Goal: Task Accomplishment & Management: Manage account settings

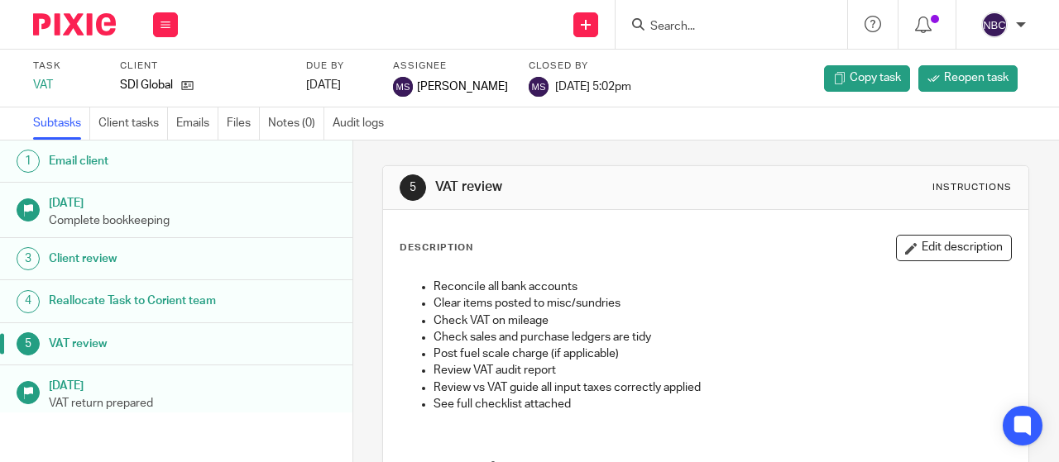
click at [658, 26] on input "Search" at bounding box center [722, 27] width 149 height 15
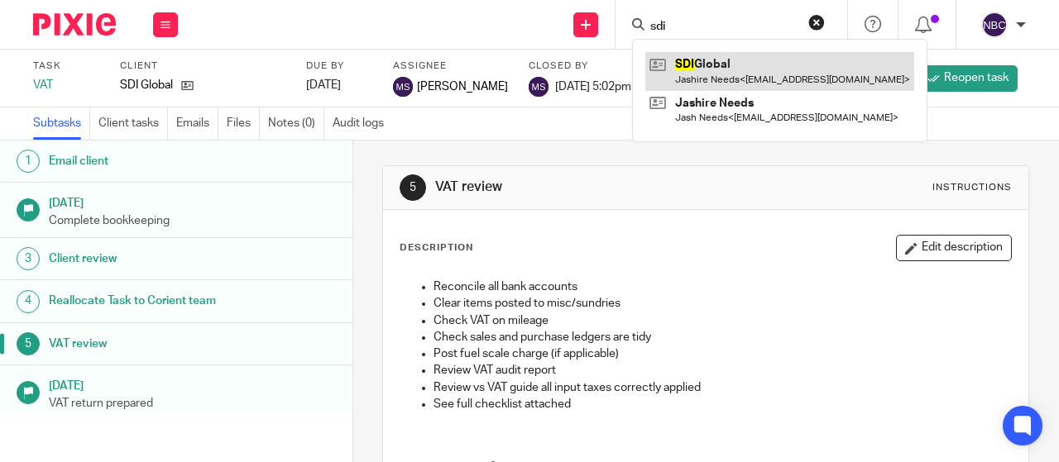
type input "sdi"
click at [706, 65] on link at bounding box center [779, 71] width 269 height 38
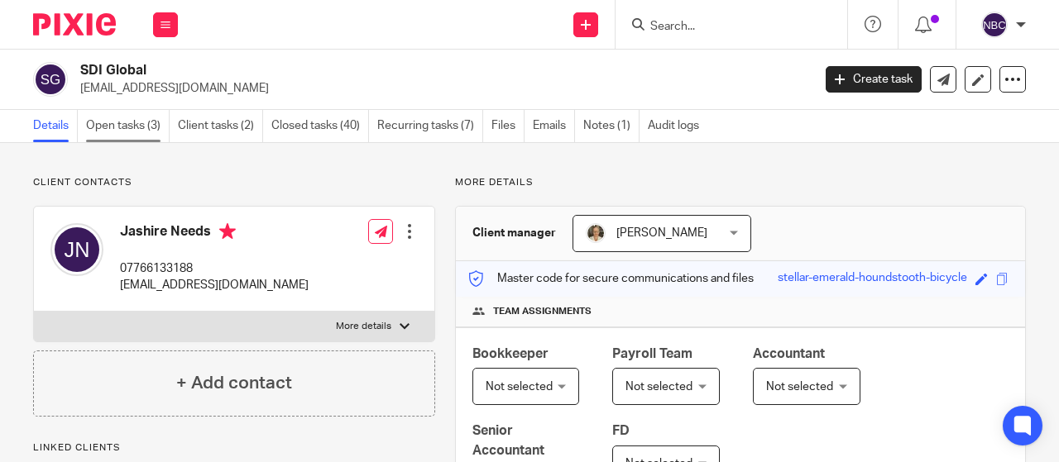
click at [129, 121] on link "Open tasks (3)" at bounding box center [128, 126] width 84 height 32
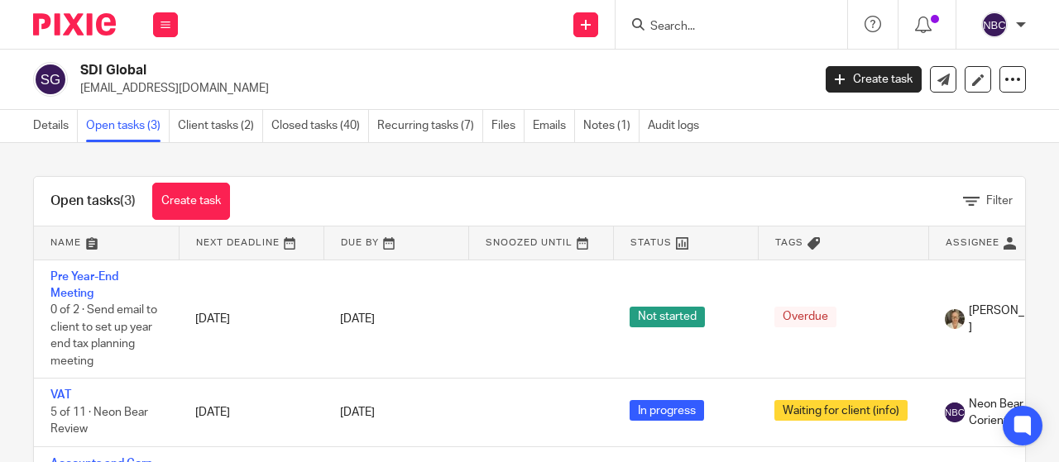
scroll to position [17, 0]
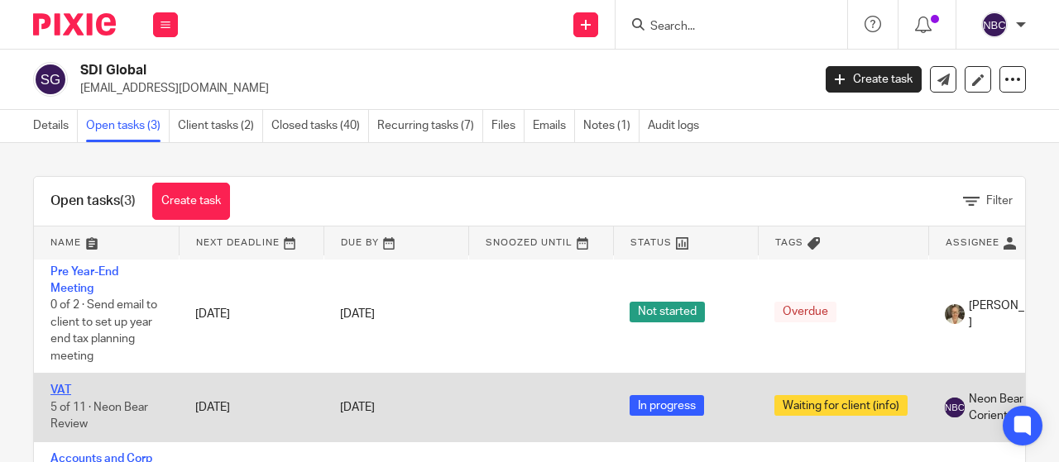
click at [55, 385] on link "VAT" at bounding box center [60, 391] width 21 height 12
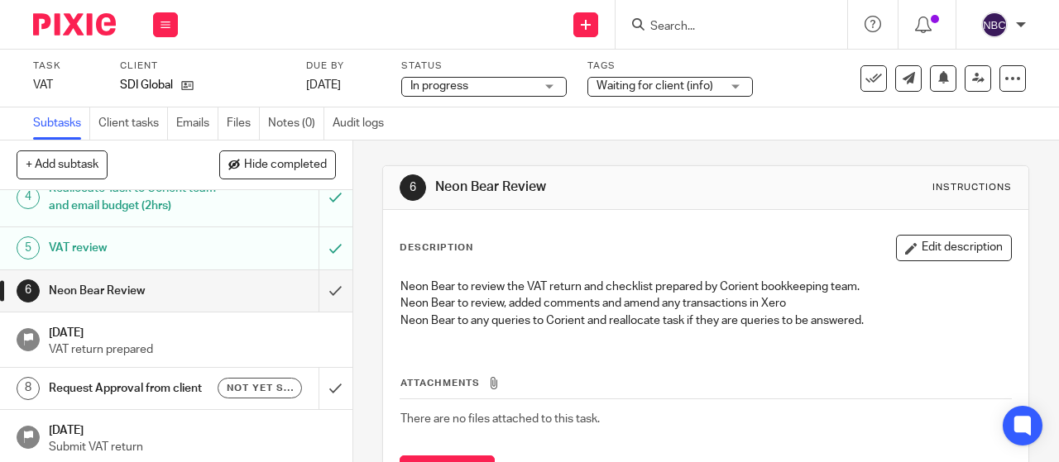
scroll to position [79, 0]
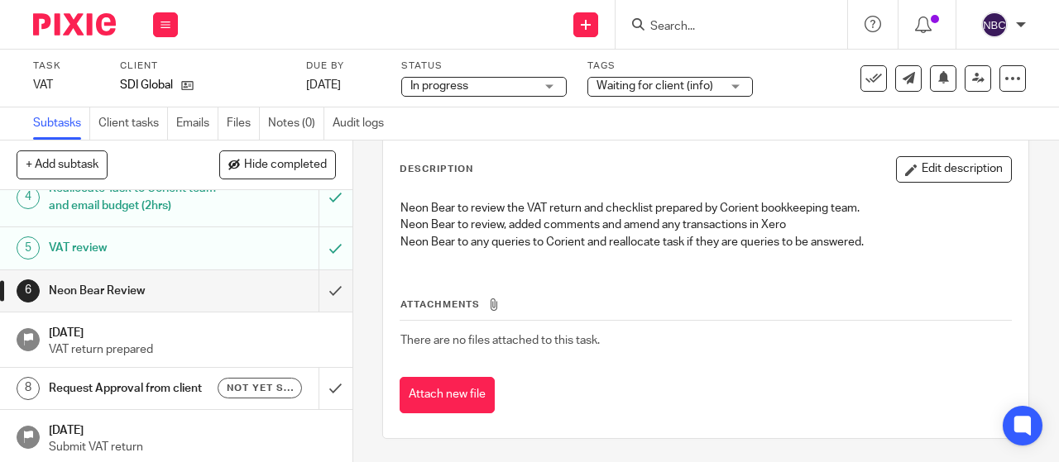
click at [183, 242] on h1 "VAT review" at bounding box center [133, 248] width 169 height 25
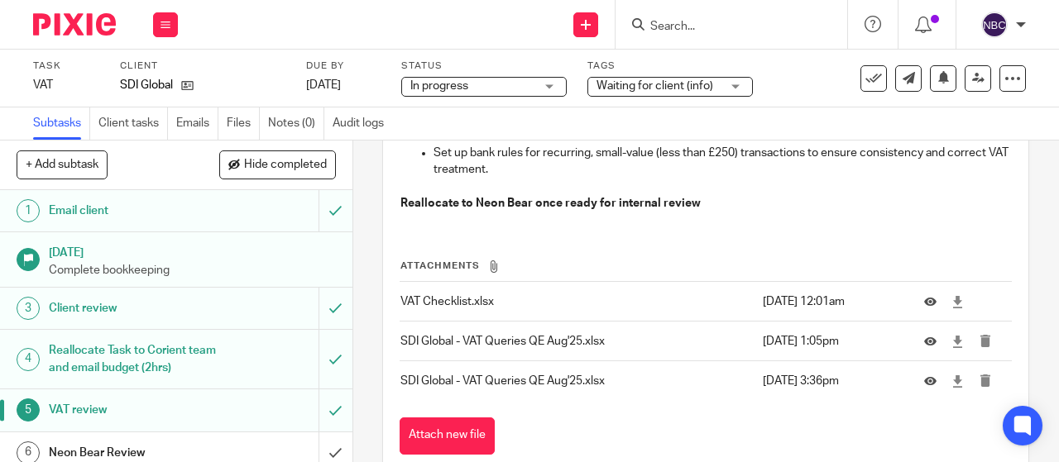
scroll to position [309, 0]
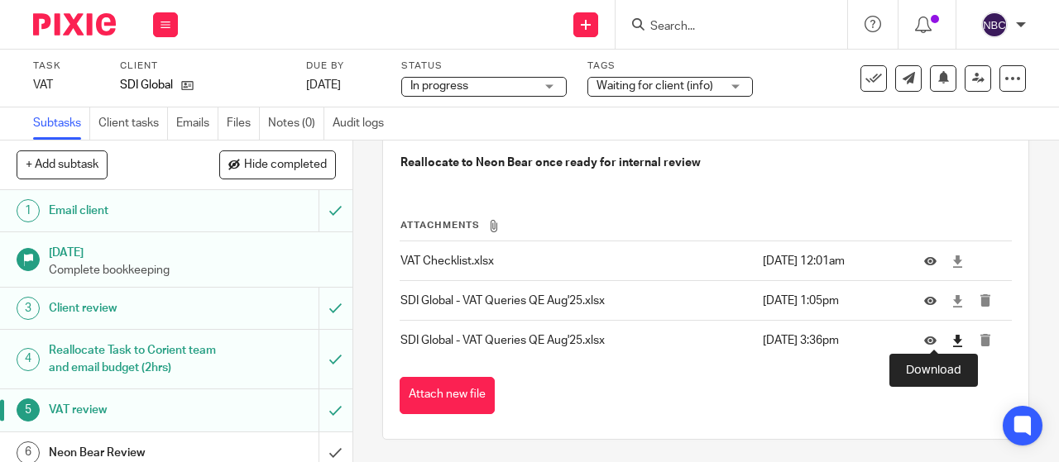
click at [951, 335] on icon at bounding box center [957, 341] width 12 height 12
click at [679, 29] on input "Search" at bounding box center [722, 27] width 149 height 15
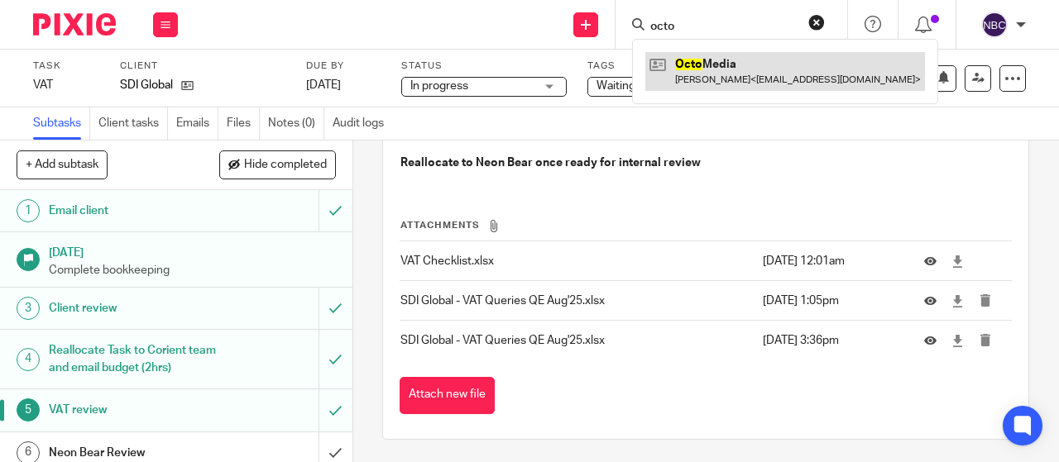
type input "octo"
click at [715, 66] on link at bounding box center [785, 71] width 280 height 38
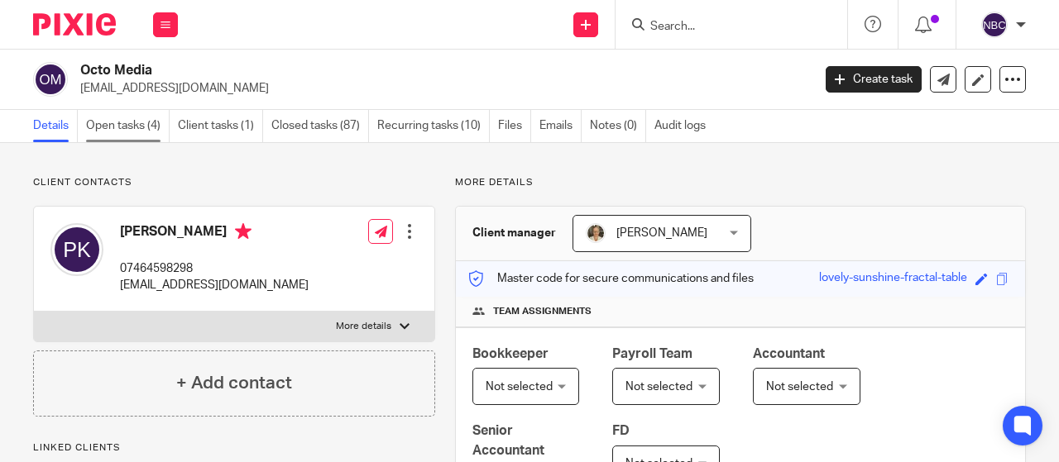
click at [141, 122] on link "Open tasks (4)" at bounding box center [128, 126] width 84 height 32
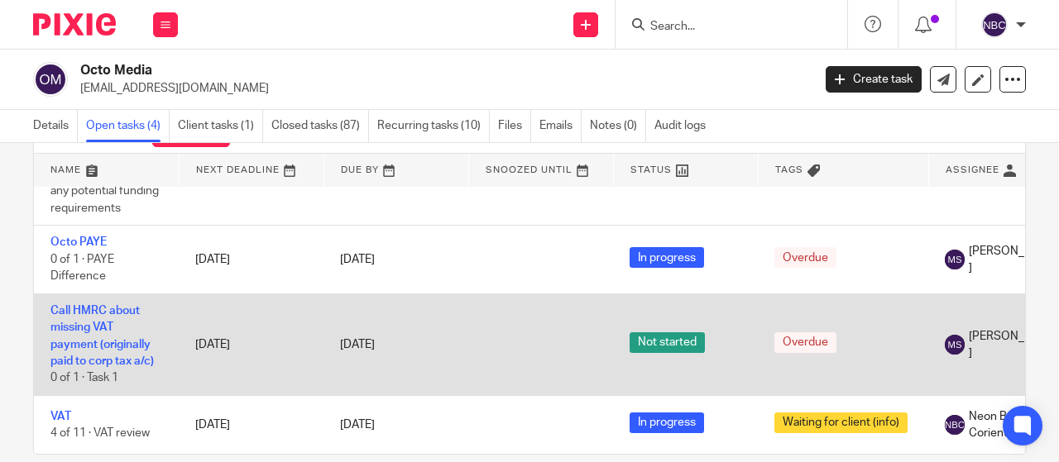
scroll to position [98, 0]
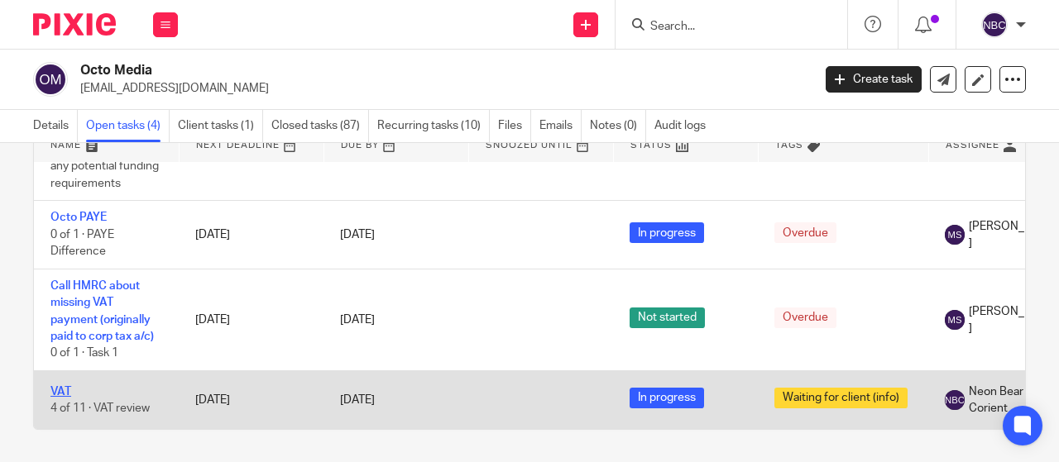
click at [58, 386] on link "VAT" at bounding box center [60, 392] width 21 height 12
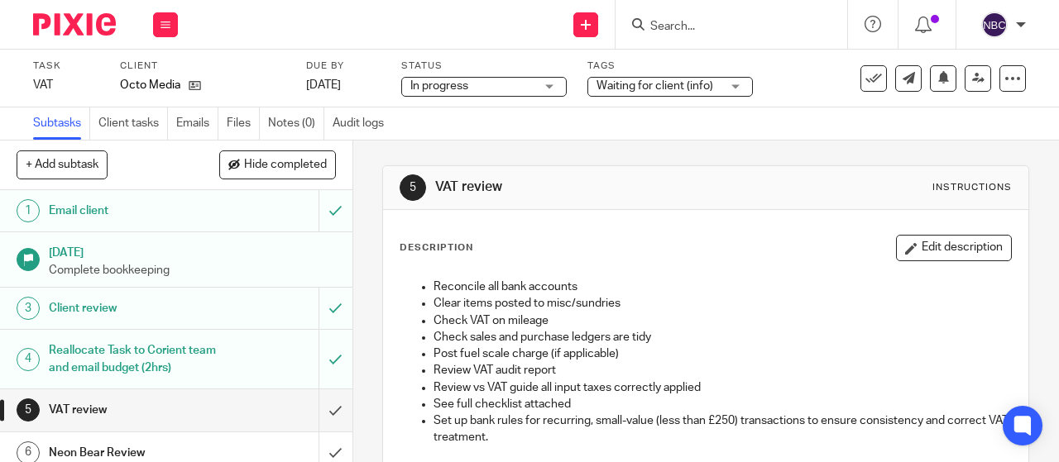
click at [88, 409] on h1 "VAT review" at bounding box center [133, 410] width 169 height 25
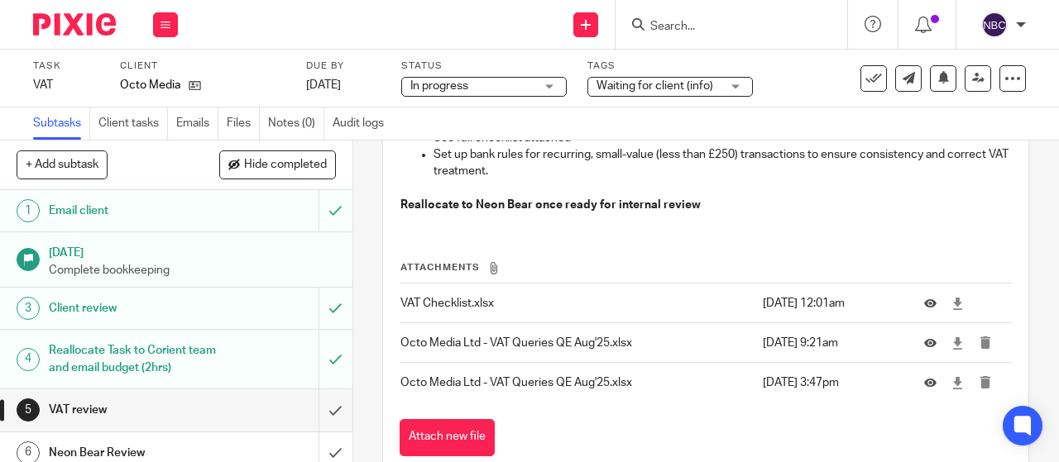
scroll to position [309, 0]
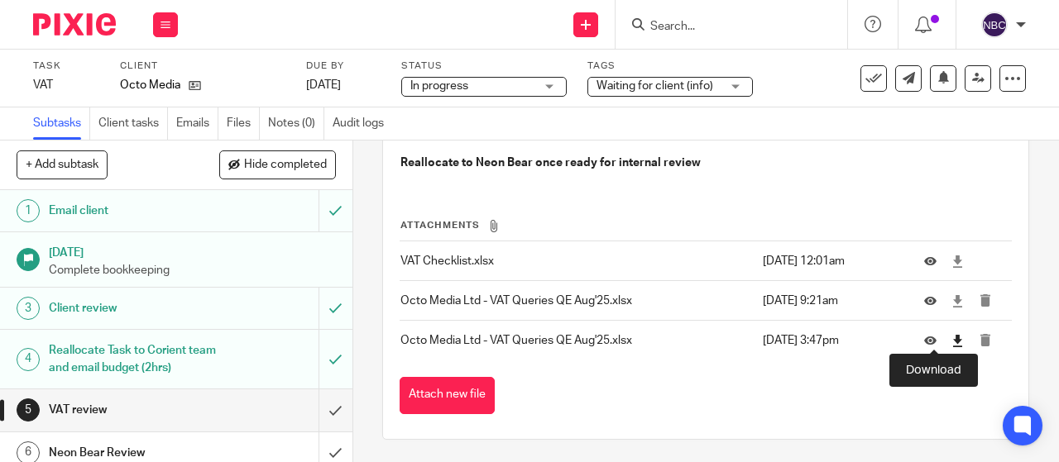
click at [951, 339] on icon at bounding box center [957, 341] width 12 height 12
click at [679, 25] on input "s" at bounding box center [722, 27] width 149 height 15
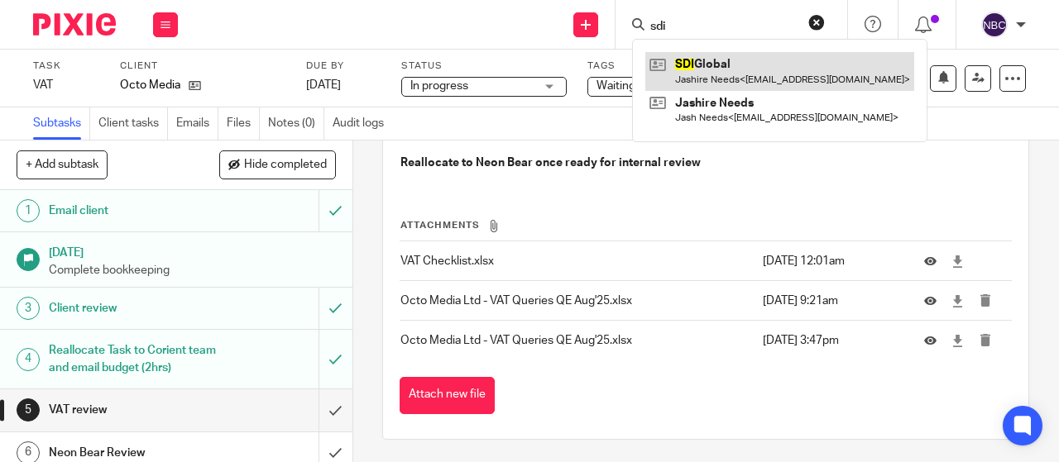
type input "sdi"
click at [702, 70] on link at bounding box center [779, 71] width 269 height 38
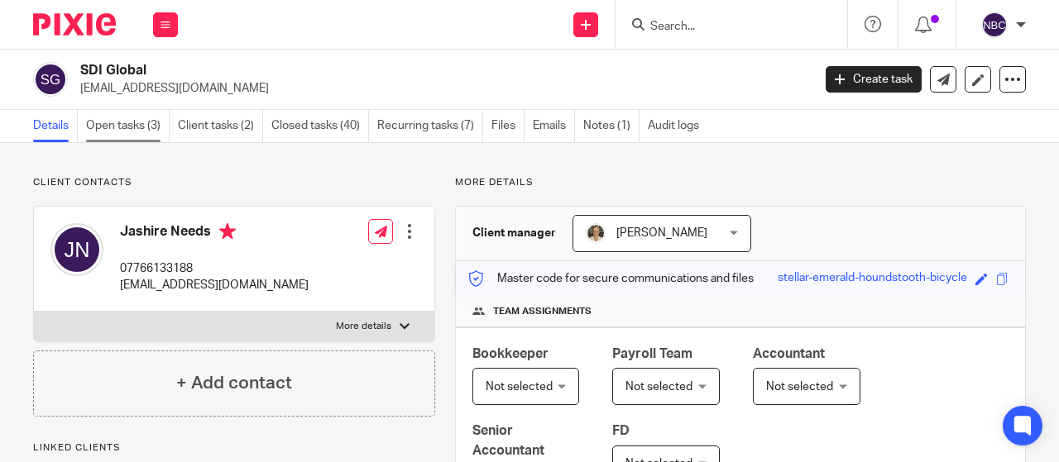
click at [137, 125] on link "Open tasks (3)" at bounding box center [128, 126] width 84 height 32
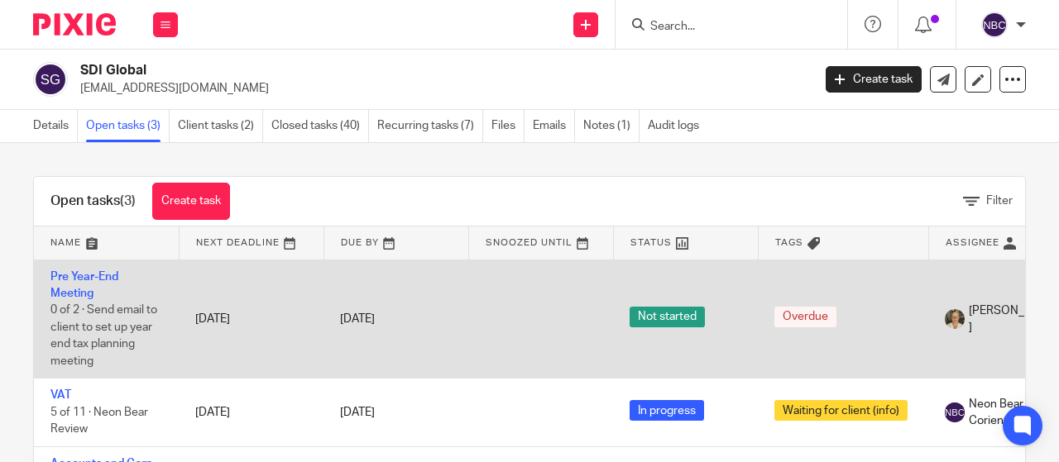
scroll to position [17, 0]
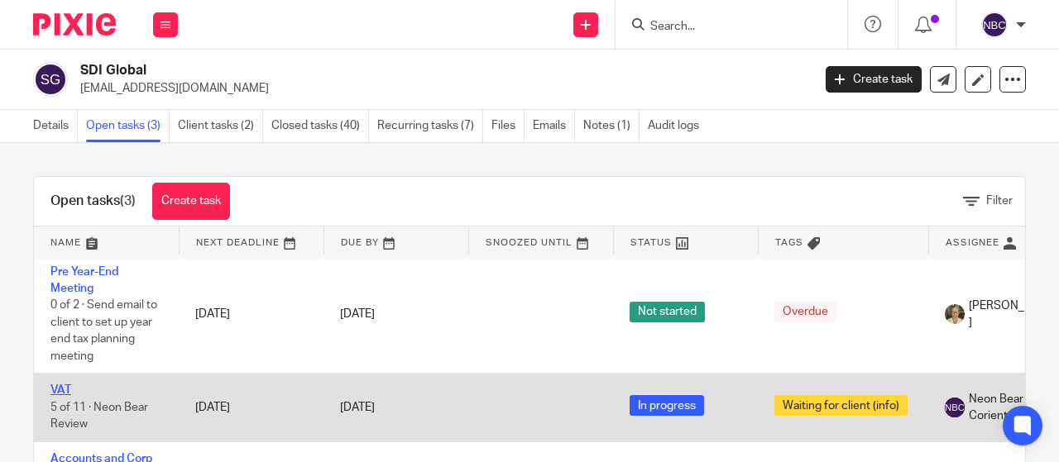
click at [56, 385] on link "VAT" at bounding box center [60, 391] width 21 height 12
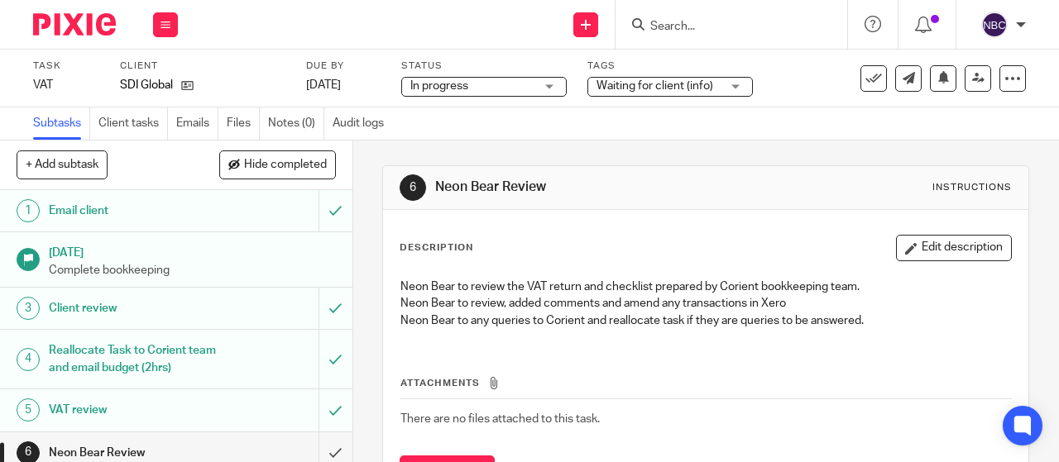
click at [114, 399] on h1 "VAT review" at bounding box center [133, 410] width 169 height 25
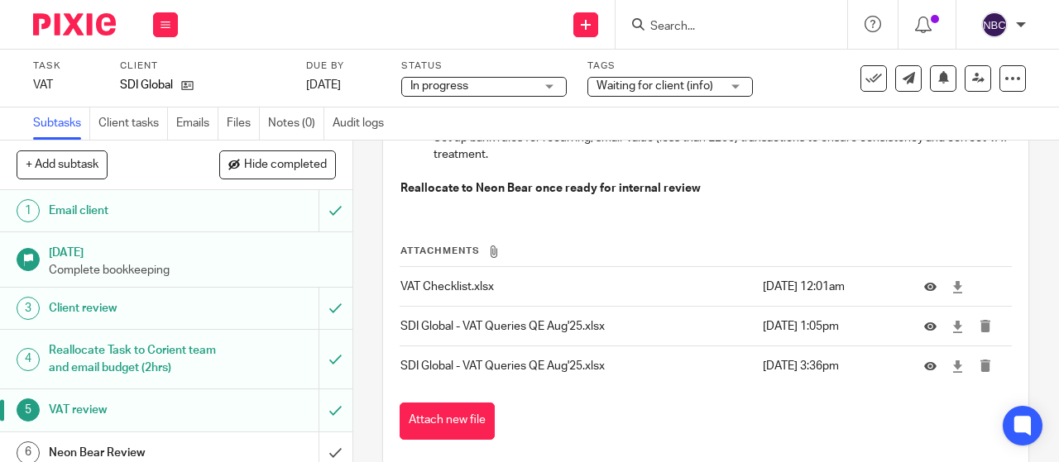
scroll to position [284, 0]
click at [443, 408] on button "Attach new file" at bounding box center [446, 420] width 95 height 37
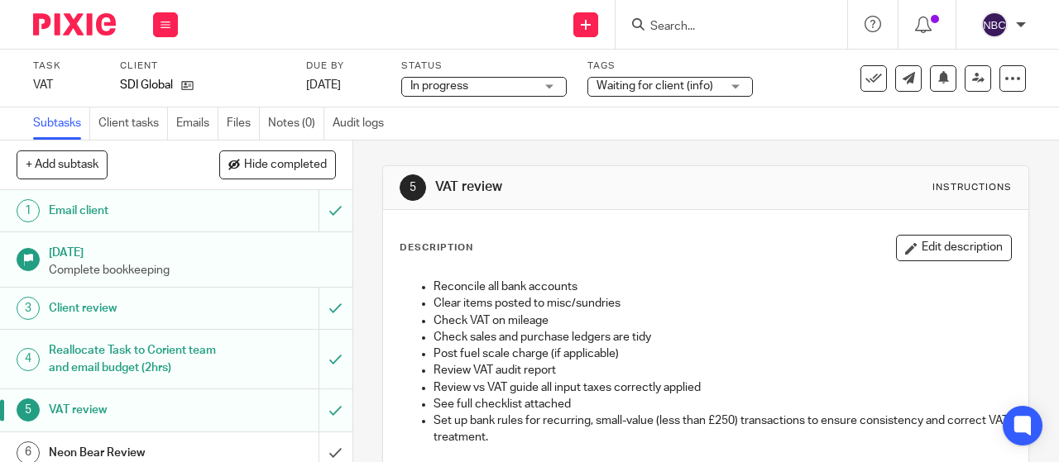
scroll to position [348, 0]
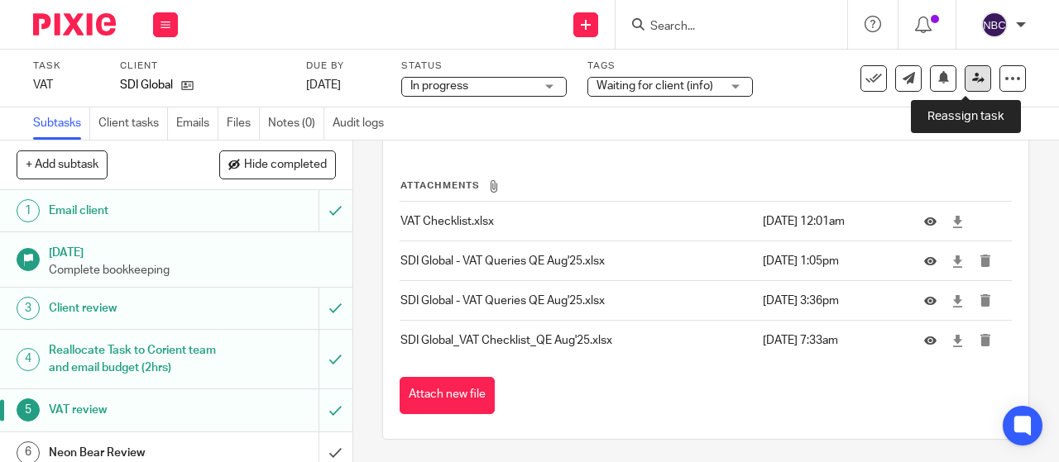
click at [972, 79] on icon at bounding box center [978, 78] width 12 height 12
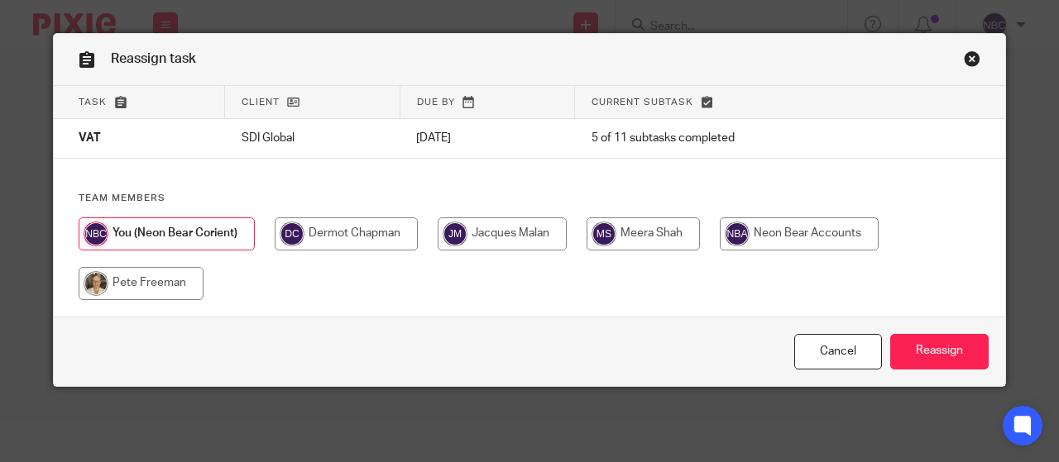
click at [623, 228] on input "radio" at bounding box center [642, 234] width 113 height 33
radio input "true"
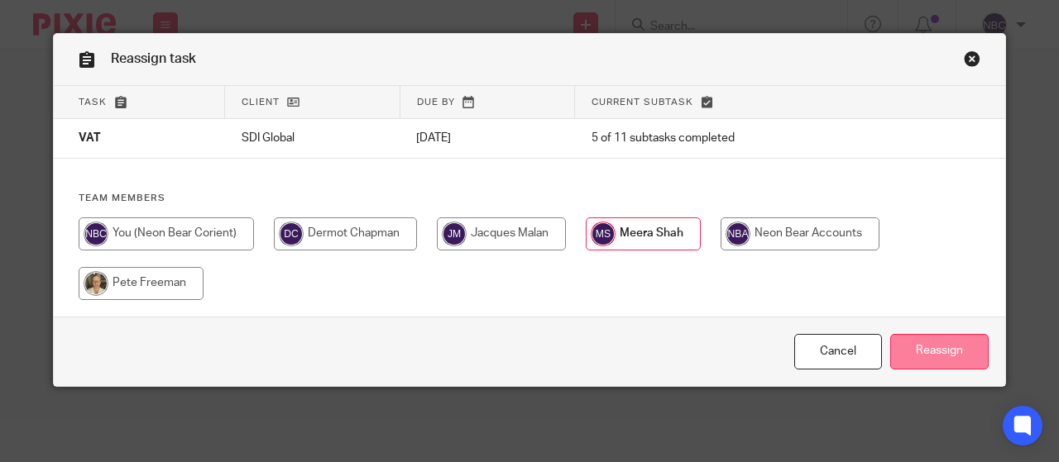
click at [933, 352] on input "Reassign" at bounding box center [939, 352] width 98 height 36
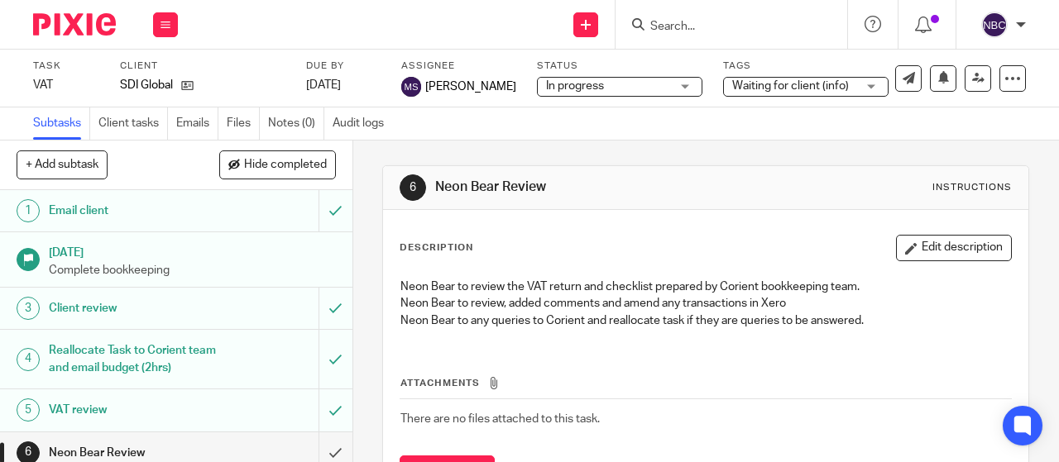
click at [677, 26] on input "Search" at bounding box center [722, 27] width 149 height 15
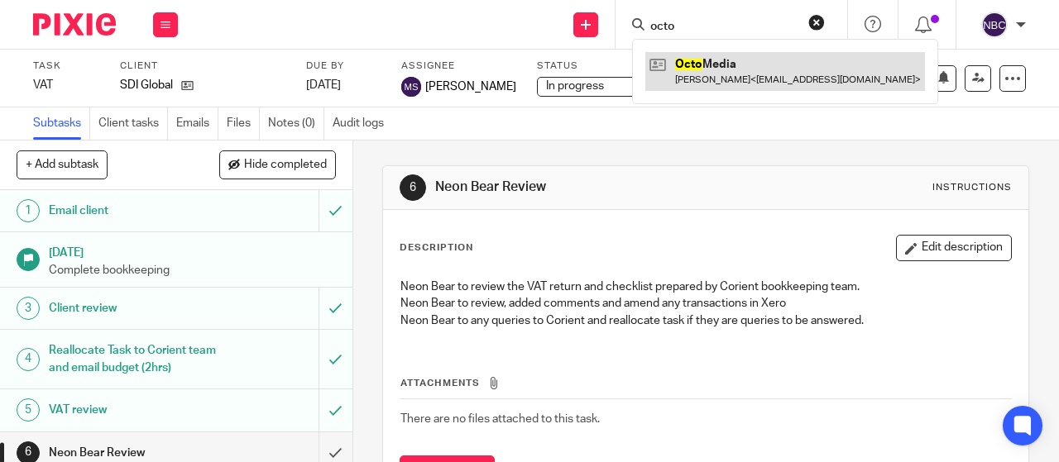
type input "octo"
click at [700, 63] on link at bounding box center [785, 71] width 280 height 38
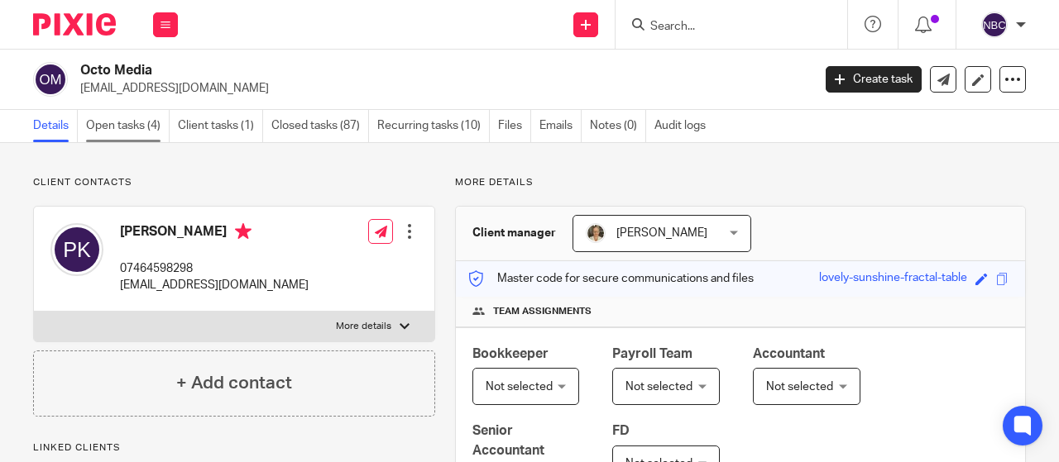
click at [122, 127] on link "Open tasks (4)" at bounding box center [128, 126] width 84 height 32
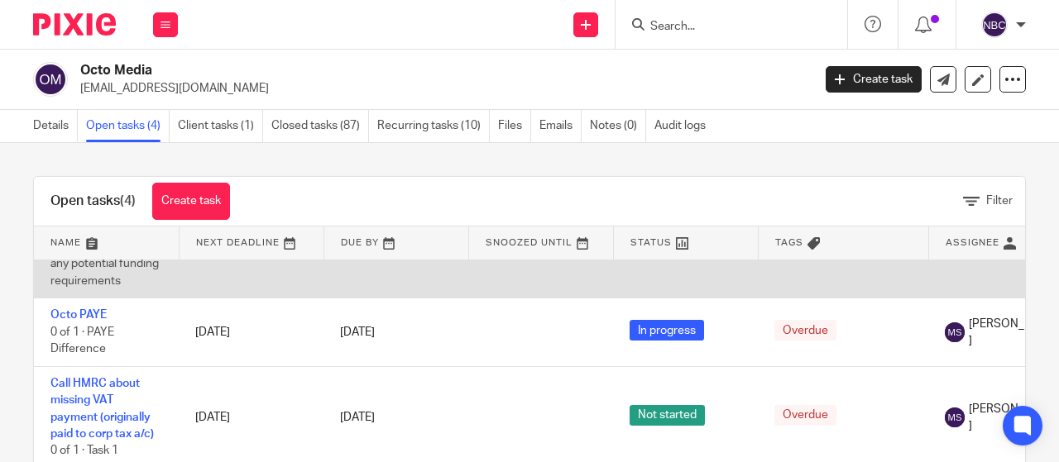
scroll to position [98, 0]
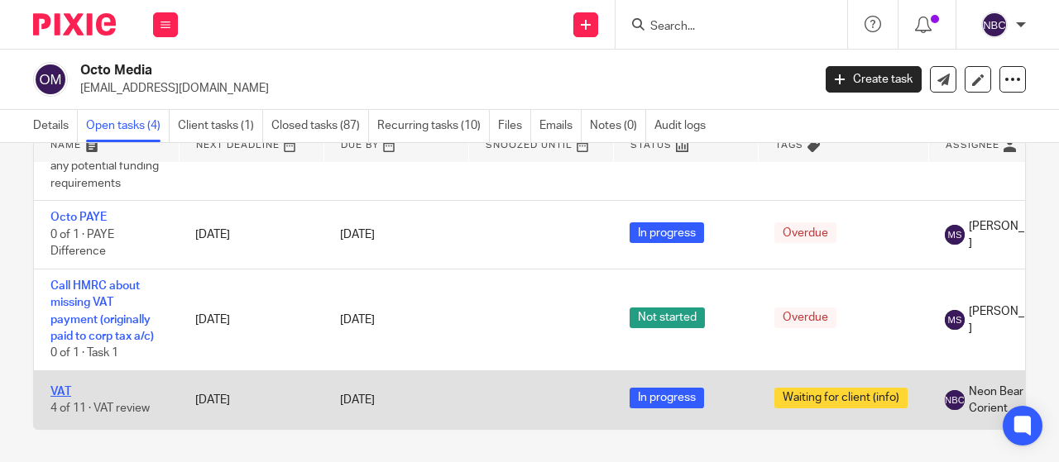
click at [58, 386] on link "VAT" at bounding box center [60, 392] width 21 height 12
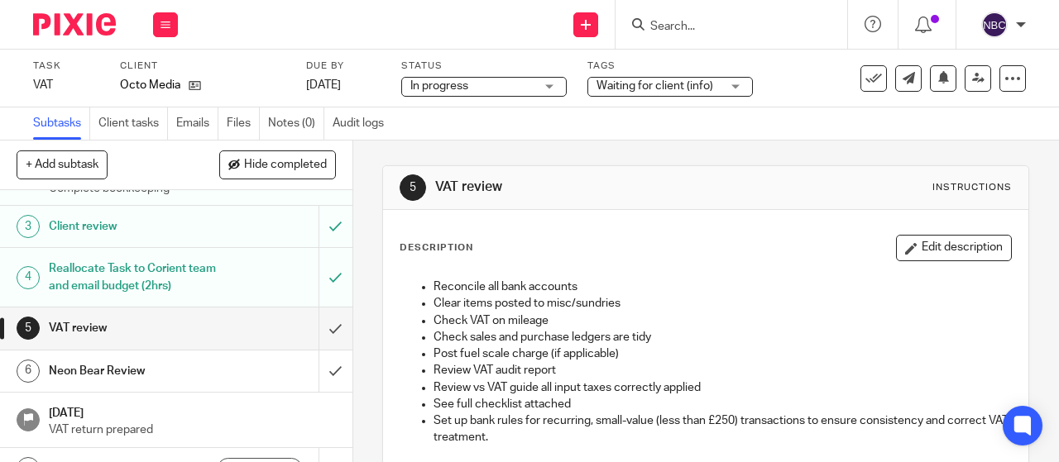
scroll to position [83, 0]
click at [84, 318] on h1 "VAT review" at bounding box center [133, 327] width 169 height 25
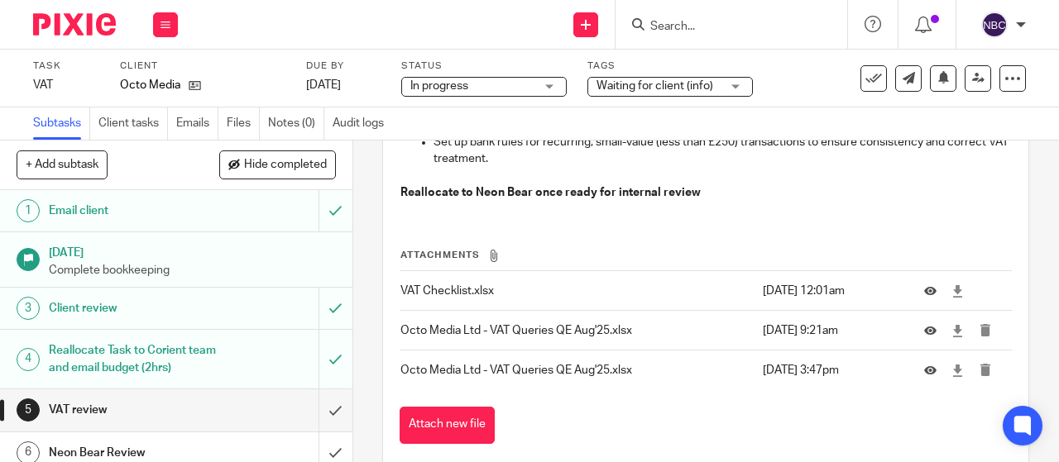
scroll to position [294, 0]
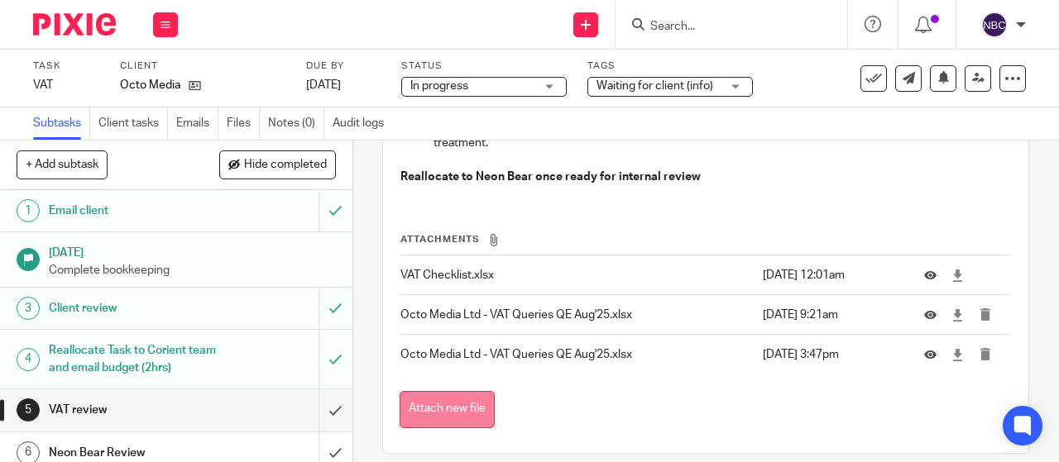
click at [443, 409] on button "Attach new file" at bounding box center [446, 409] width 95 height 37
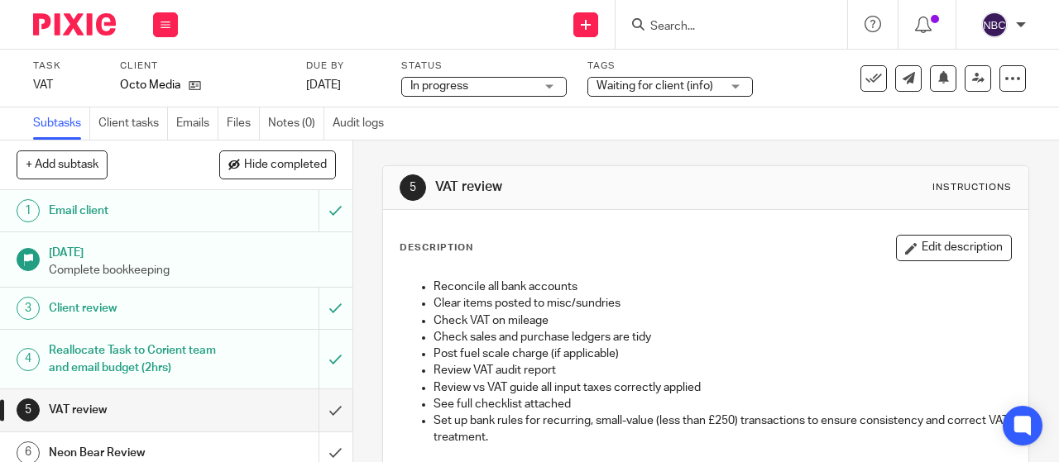
scroll to position [348, 0]
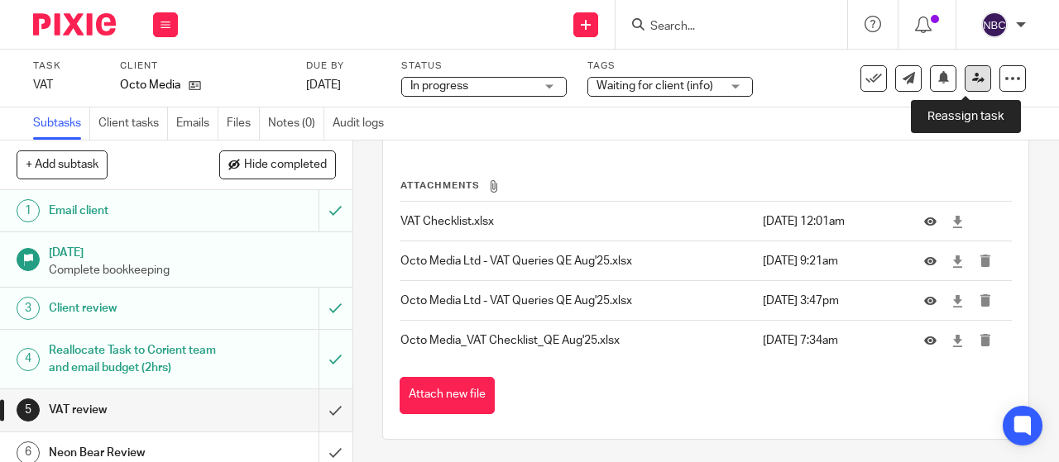
click at [972, 79] on icon at bounding box center [978, 78] width 12 height 12
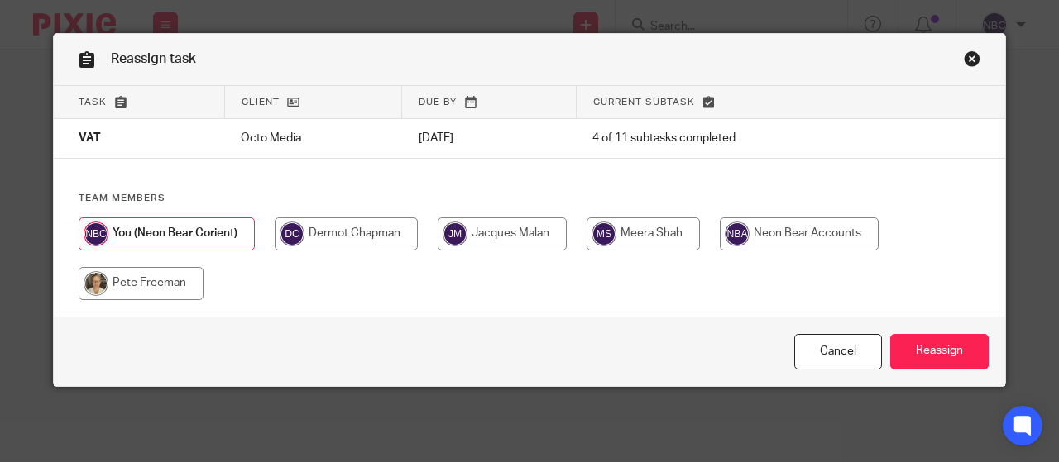
click at [629, 232] on input "radio" at bounding box center [642, 234] width 113 height 33
radio input "true"
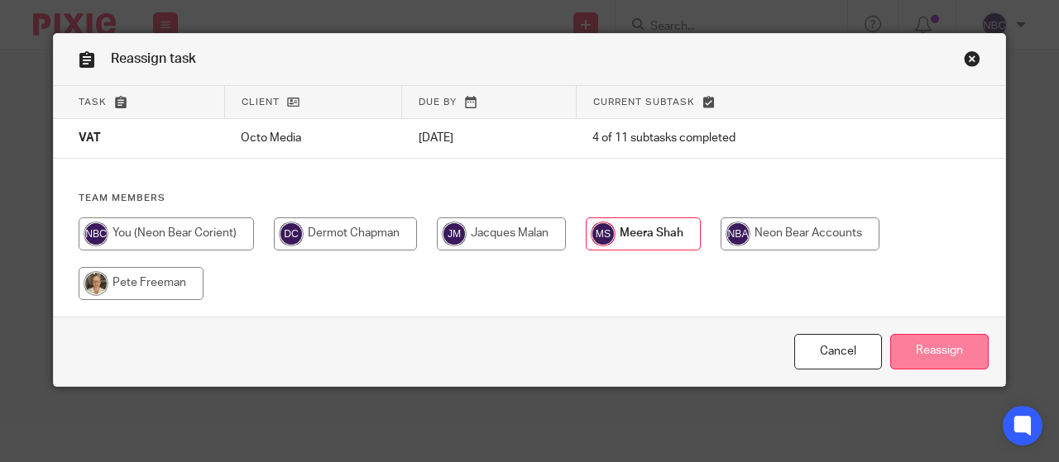
click at [905, 340] on input "Reassign" at bounding box center [939, 352] width 98 height 36
